Goal: Download file/media

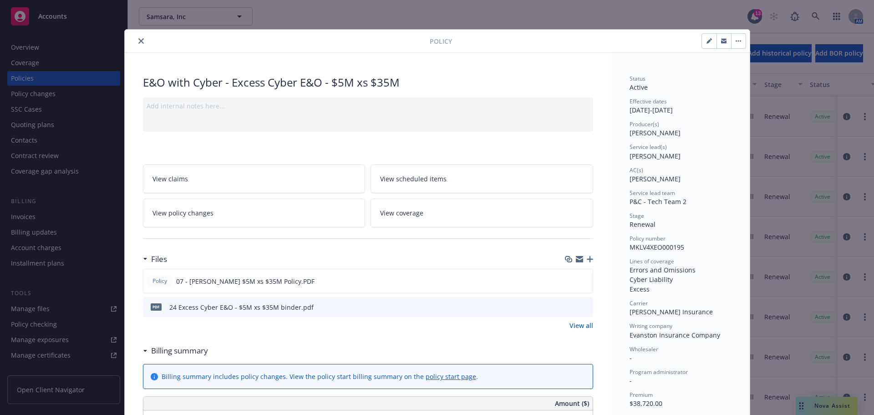
click at [140, 36] on button "close" at bounding box center [141, 41] width 11 height 11
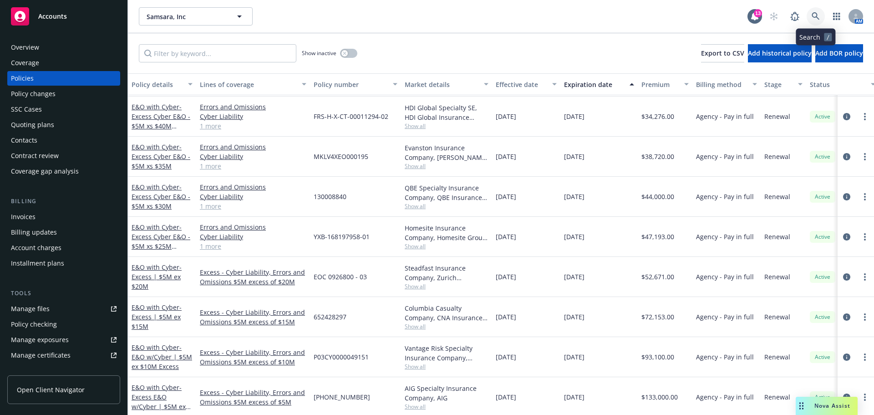
click at [816, 18] on icon at bounding box center [816, 16] width 8 height 8
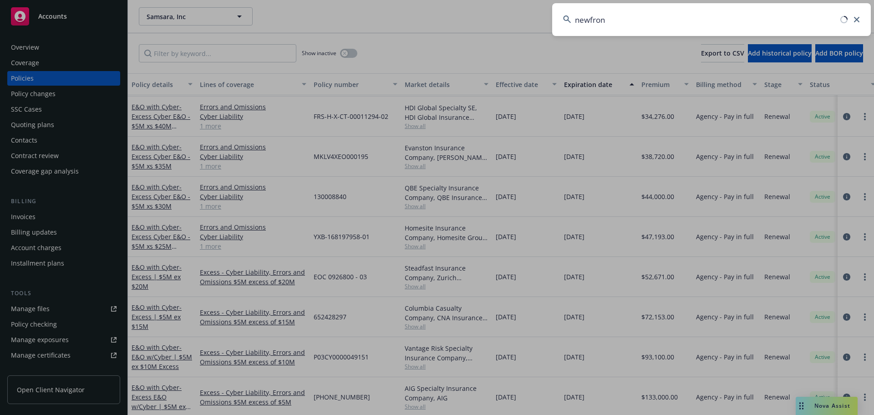
type input "newfront"
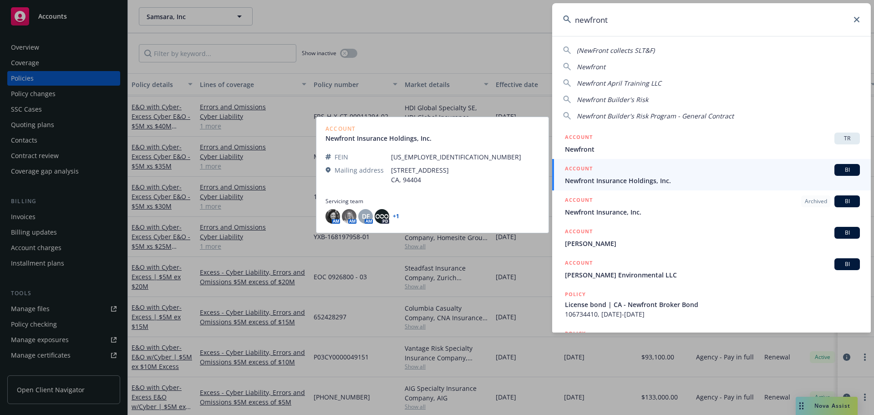
click at [652, 182] on span "Newfront Insurance Holdings, Inc." at bounding box center [712, 181] width 295 height 10
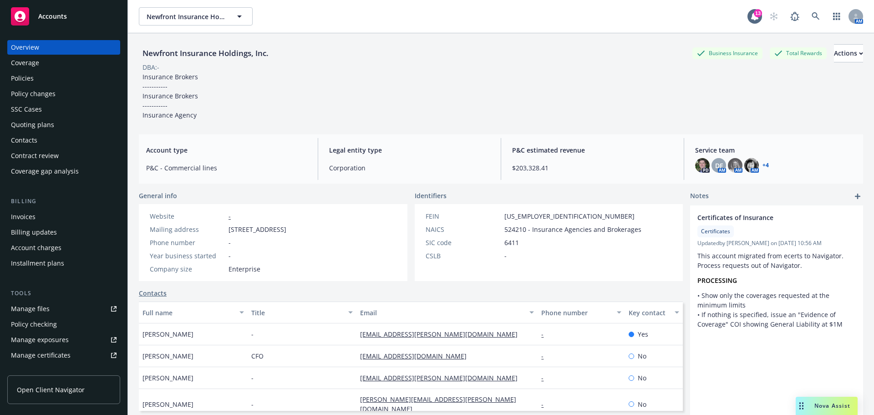
click at [56, 73] on div "Policies" at bounding box center [64, 78] width 106 height 15
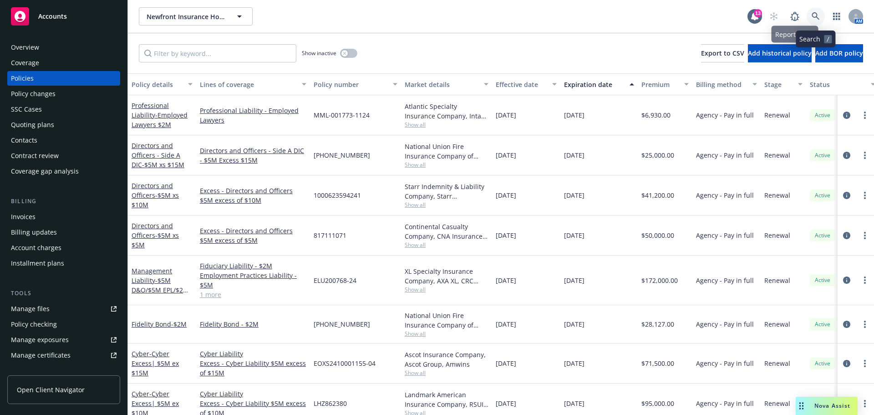
click at [816, 16] on icon at bounding box center [816, 16] width 8 height 8
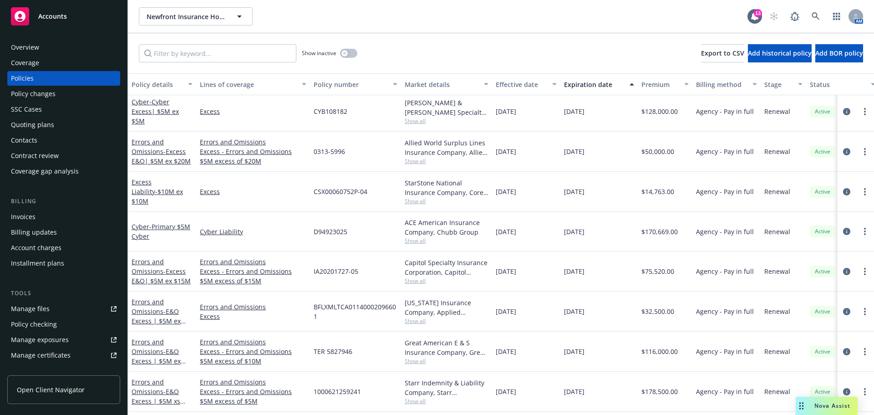
scroll to position [273, 0]
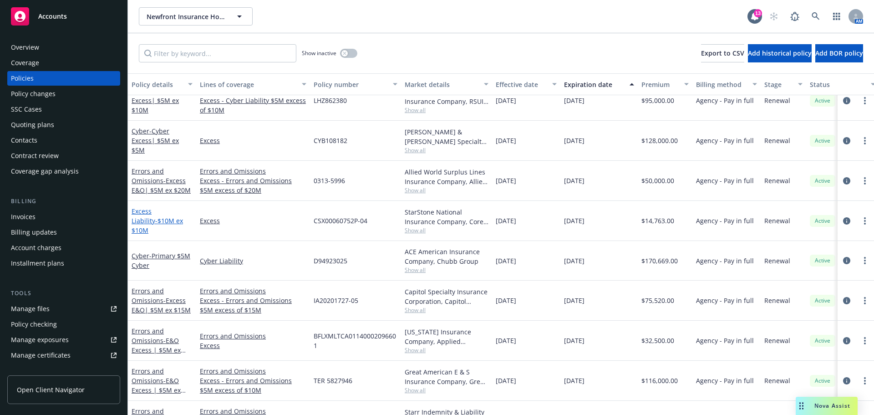
click at [153, 215] on link "Excess Liability - $10M ex $10M" at bounding box center [157, 221] width 51 height 28
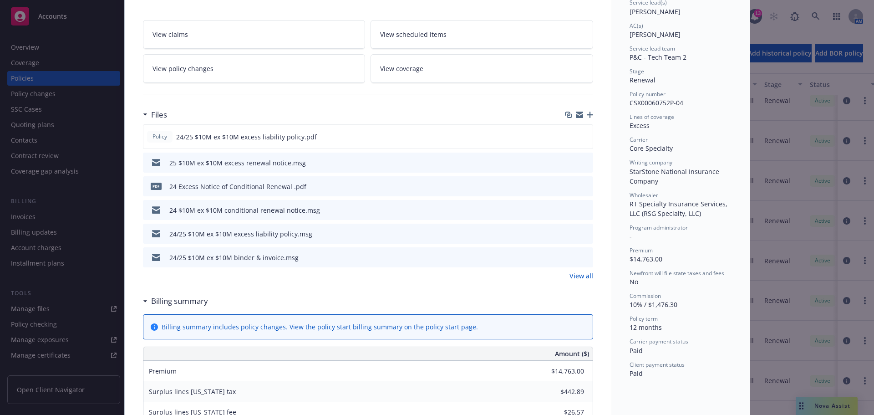
scroll to position [137, 0]
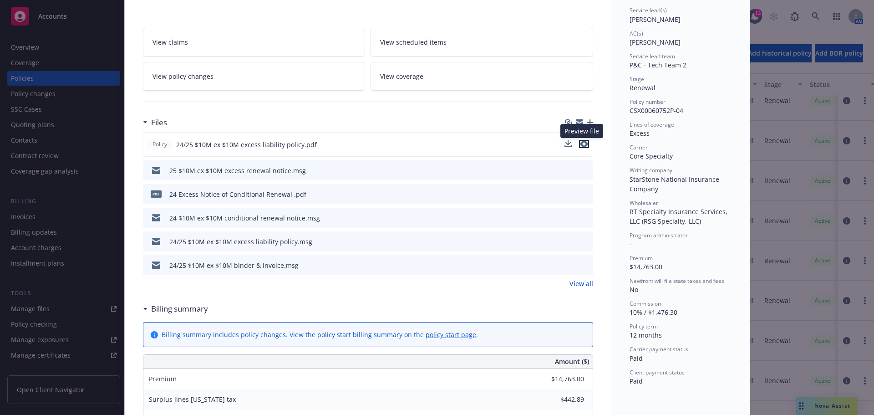
click at [581, 145] on icon "preview file" at bounding box center [584, 144] width 8 height 6
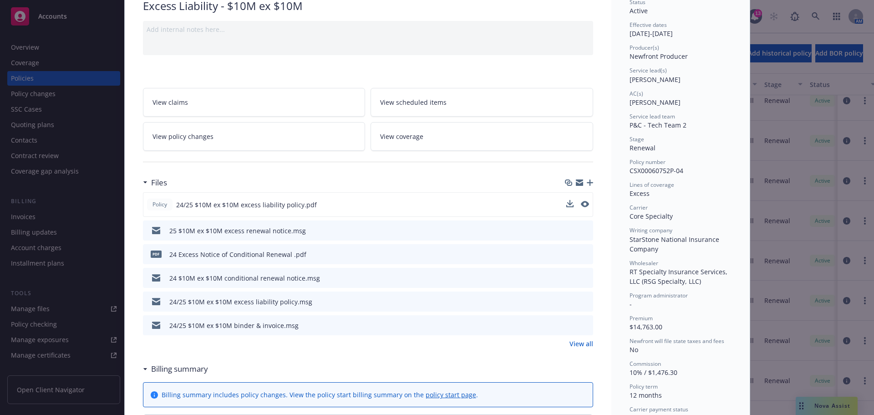
scroll to position [0, 0]
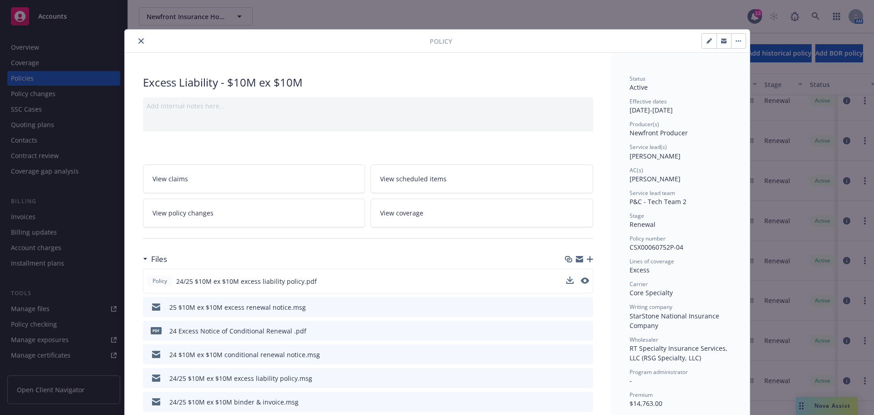
click at [142, 41] on button "close" at bounding box center [141, 41] width 11 height 11
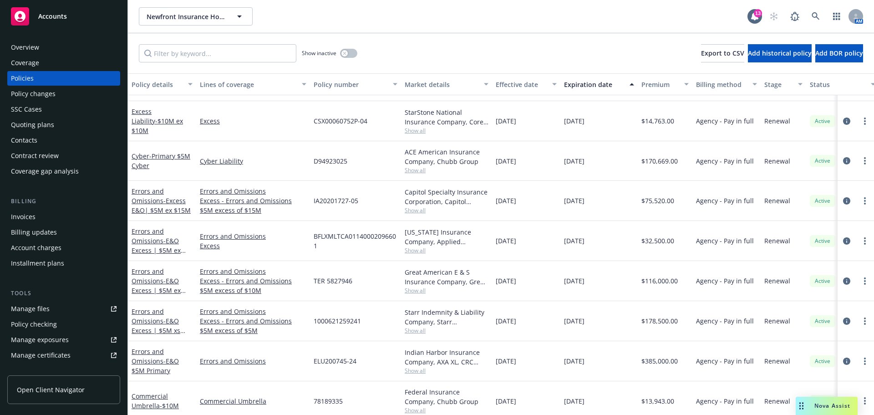
scroll to position [364, 0]
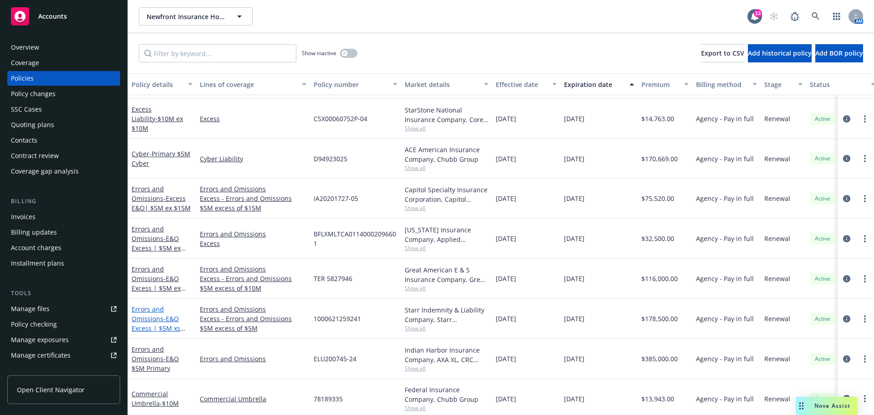
click at [148, 319] on link "Errors and Omissions - E&O Excess | $5M xs $5M" at bounding box center [156, 322] width 49 height 37
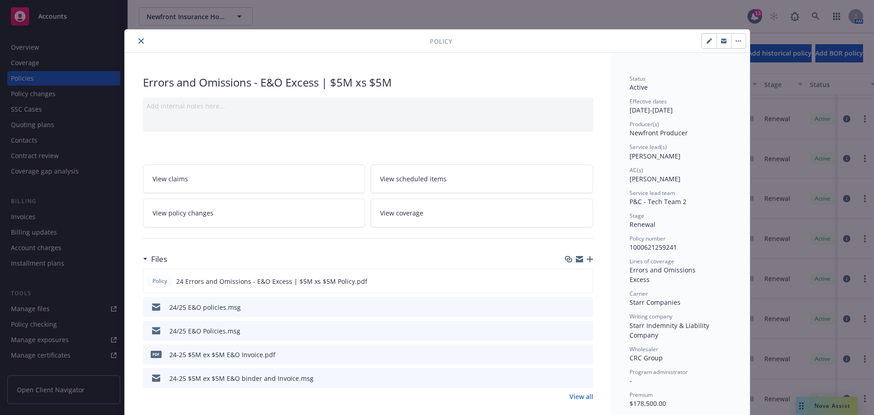
click at [138, 42] on icon "close" at bounding box center [140, 40] width 5 height 5
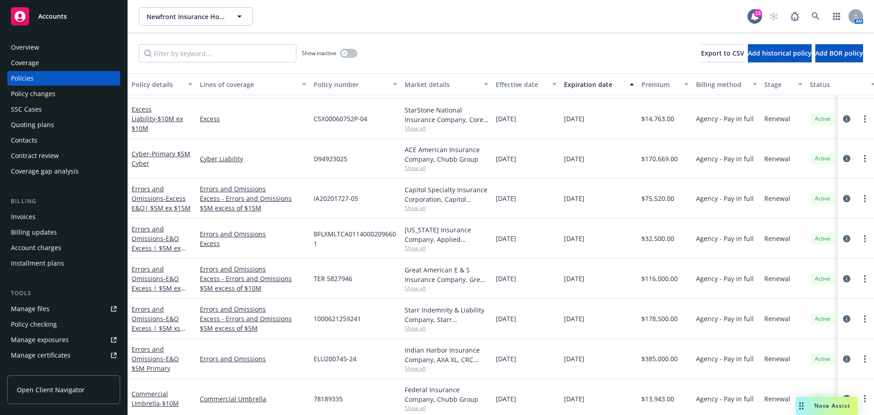
drag, startPoint x: 573, startPoint y: 223, endPoint x: 568, endPoint y: 228, distance: 7.4
drag, startPoint x: 568, startPoint y: 228, endPoint x: 329, endPoint y: 262, distance: 241.3
click at [329, 262] on div "TER 5827946" at bounding box center [355, 279] width 91 height 40
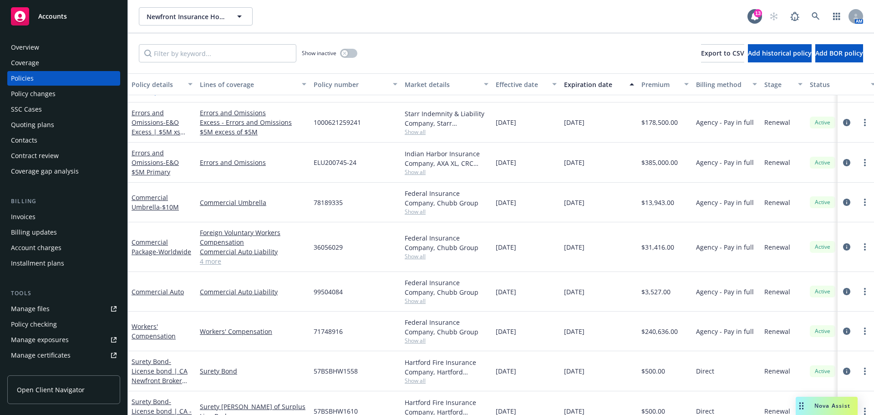
scroll to position [501, 0]
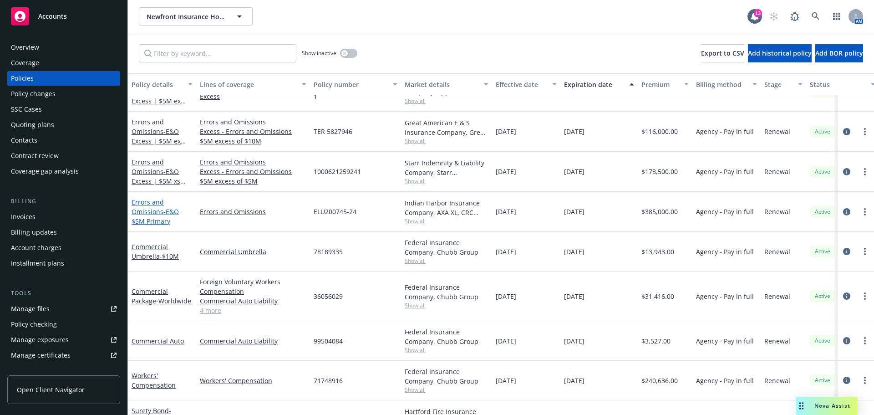
click at [153, 213] on link "Errors and Omissions - E&O $5M Primary" at bounding box center [155, 212] width 47 height 28
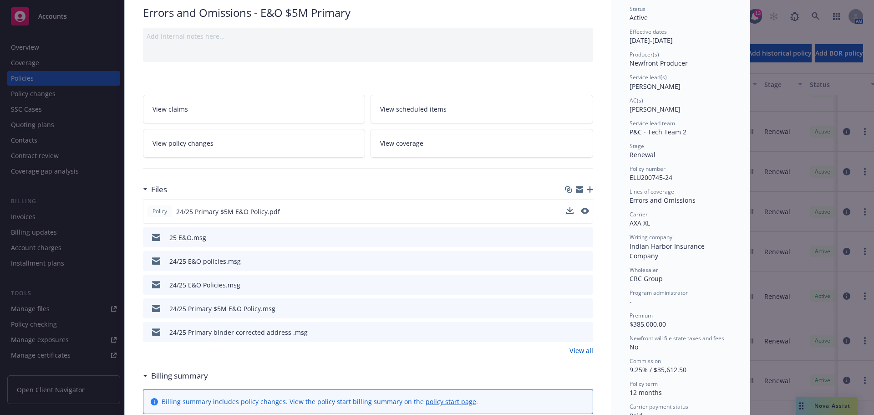
scroll to position [91, 0]
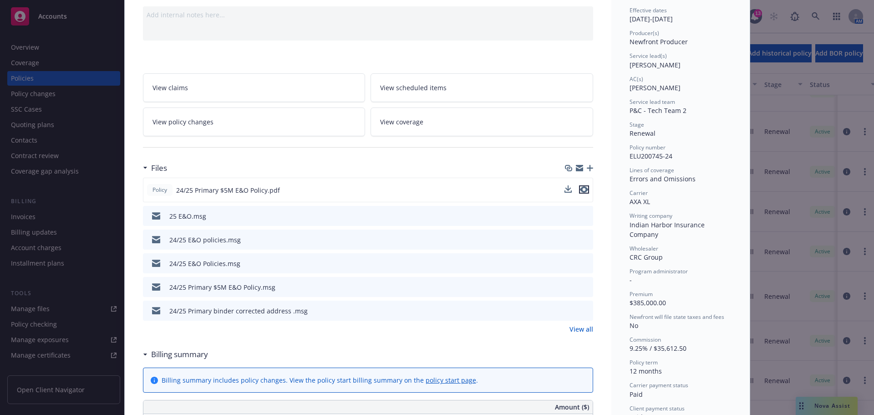
click at [583, 190] on icon "preview file" at bounding box center [584, 189] width 8 height 6
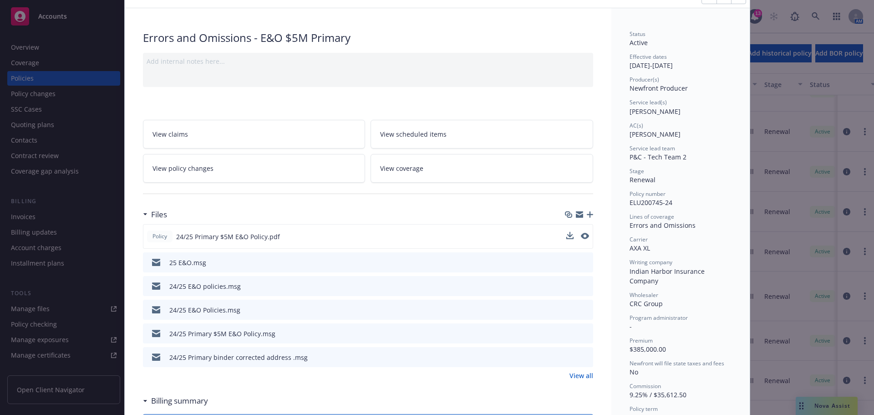
scroll to position [0, 0]
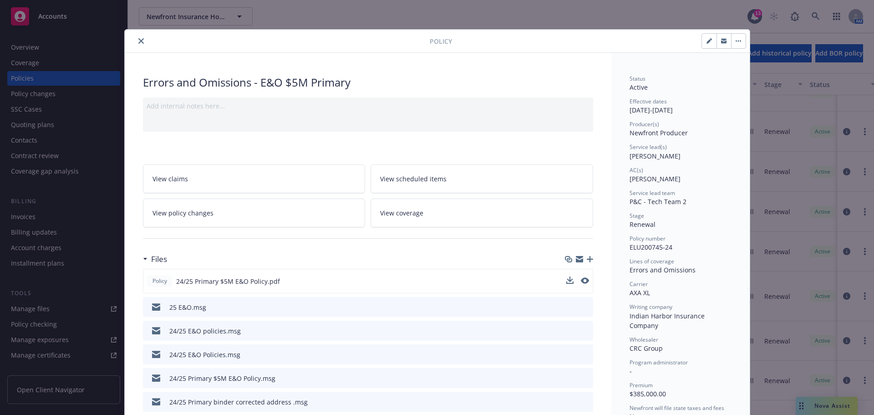
click at [138, 40] on icon "close" at bounding box center [140, 40] width 5 height 5
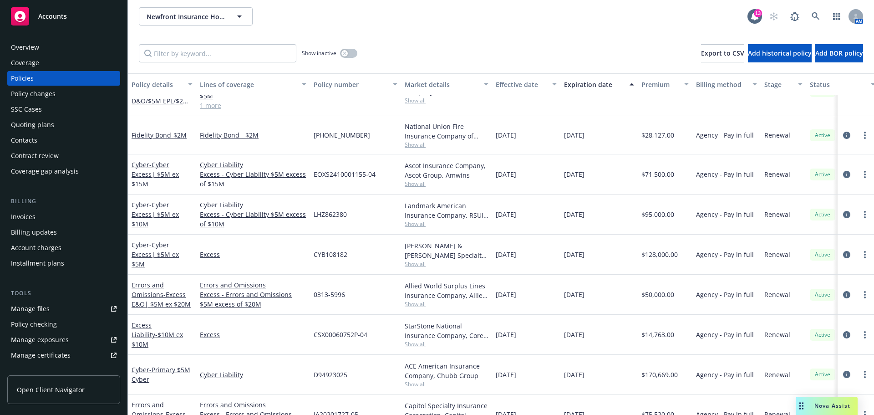
scroll to position [220, 0]
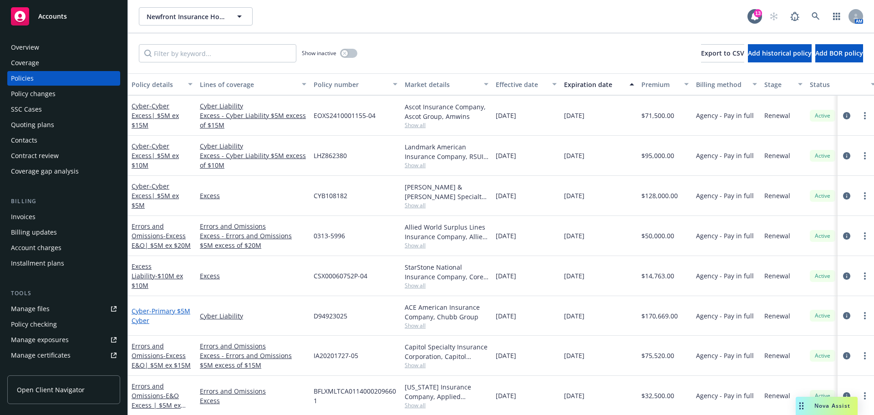
click at [137, 310] on link "Cyber - Primary $5M Cyber" at bounding box center [161, 315] width 59 height 18
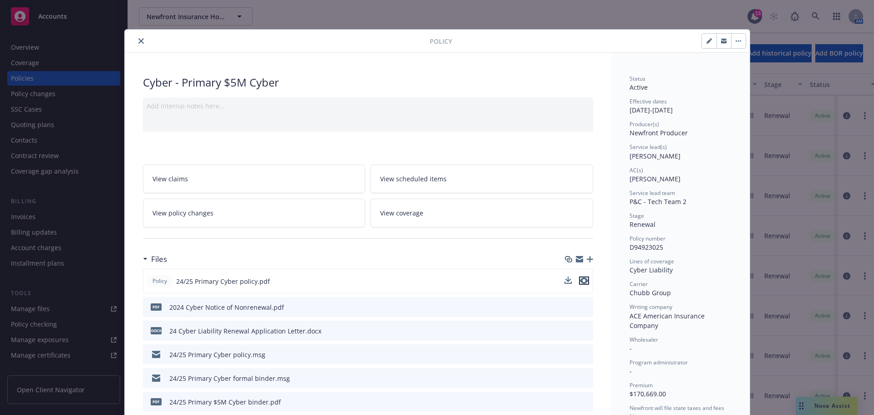
click at [581, 280] on icon "preview file" at bounding box center [584, 280] width 8 height 6
click at [140, 45] on button "close" at bounding box center [141, 41] width 11 height 11
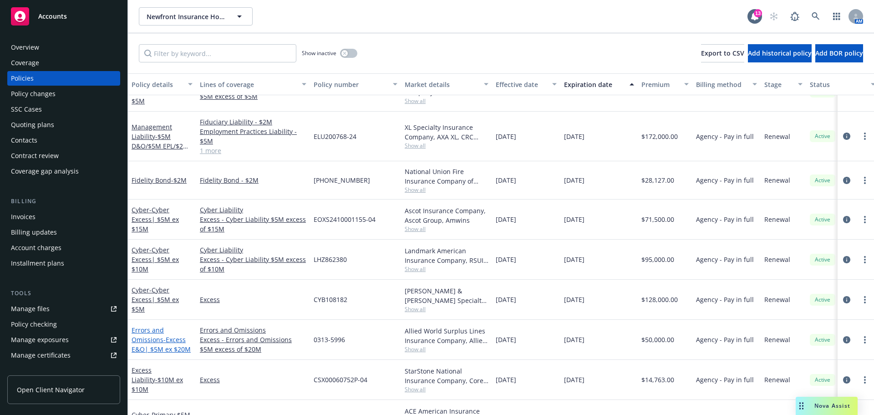
scroll to position [174, 0]
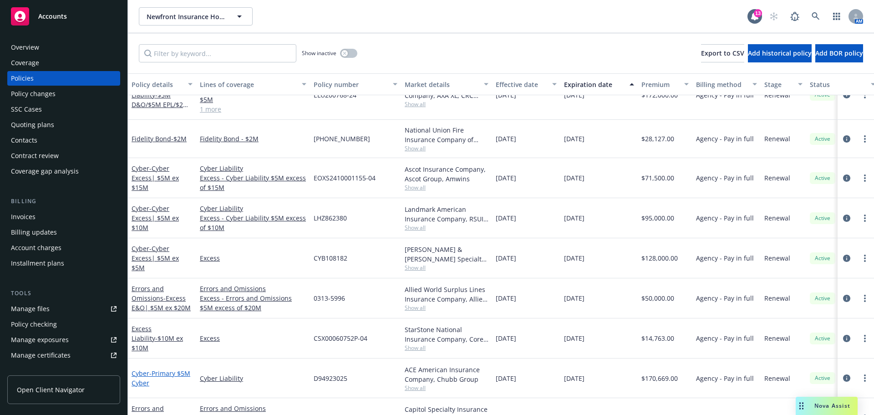
click at [153, 369] on span "- Primary $5M Cyber" at bounding box center [161, 378] width 59 height 18
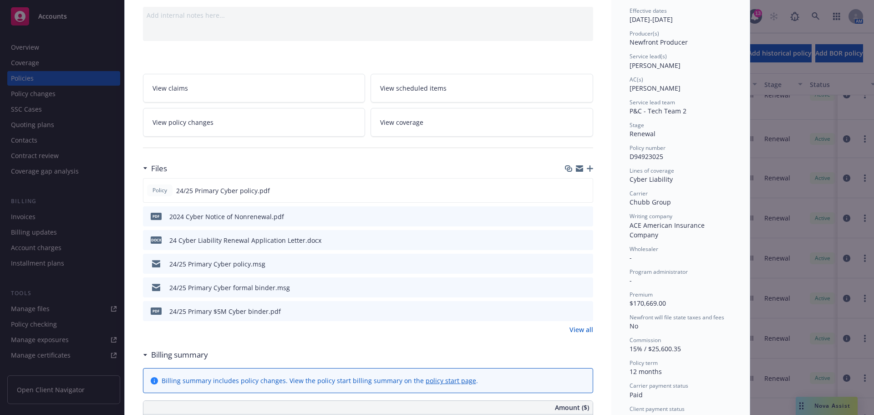
scroll to position [91, 0]
click at [568, 287] on icon "download file" at bounding box center [569, 286] width 7 height 7
